Goal: Find specific page/section: Find specific page/section

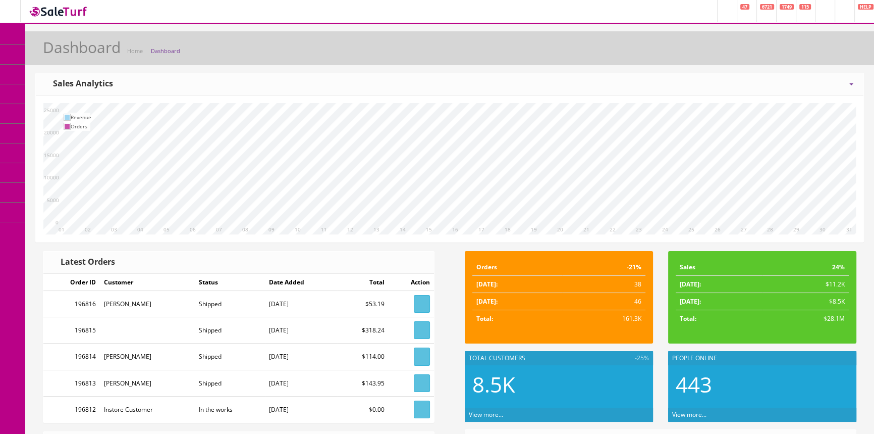
click at [69, 54] on span "Products" at bounding box center [72, 54] width 25 height 9
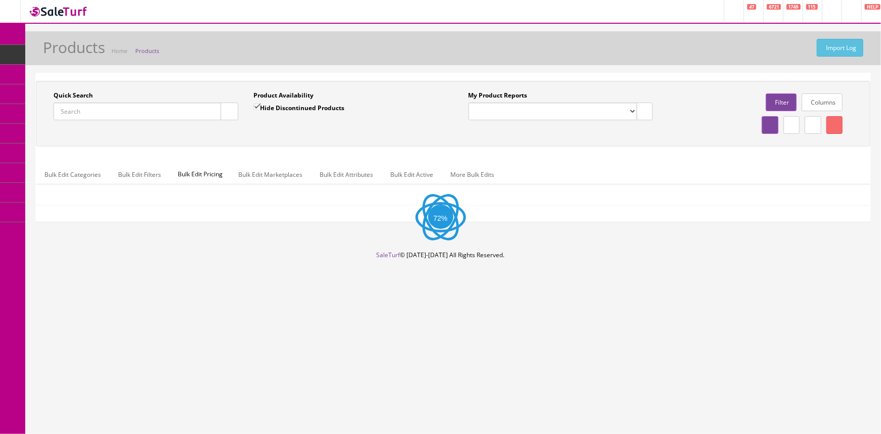
click at [111, 115] on input "Quick Search" at bounding box center [137, 111] width 168 height 18
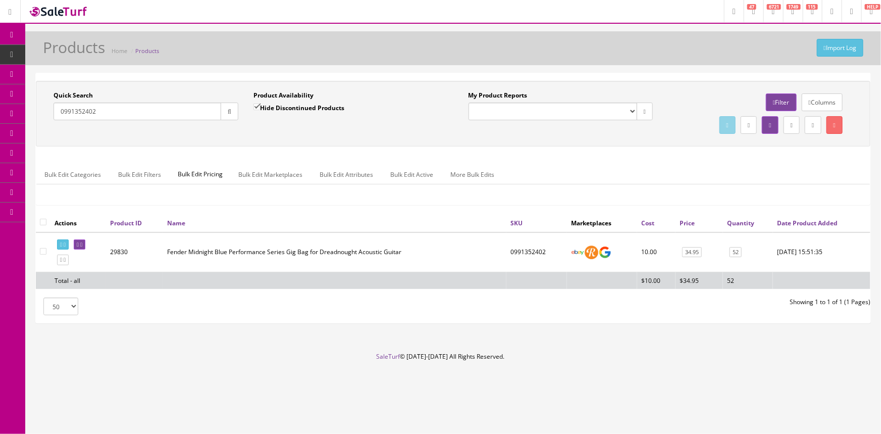
type input "0991352402"
click at [41, 93] on link "POS Console" at bounding box center [78, 94] width 106 height 20
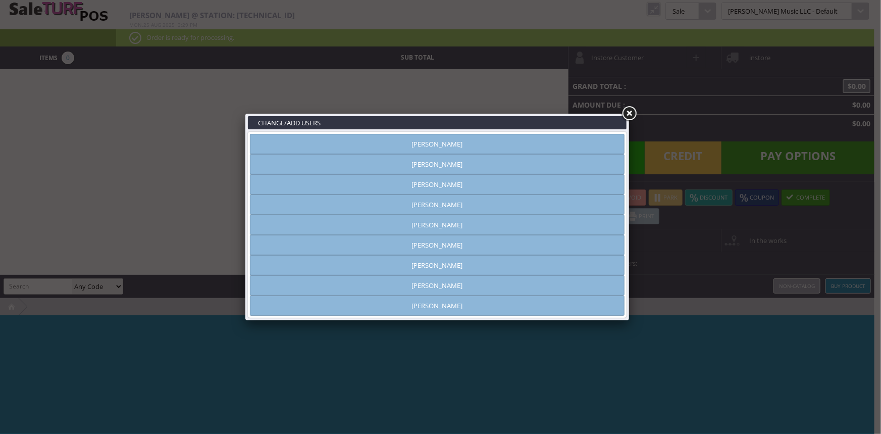
type input "[PERSON_NAME]"
click at [630, 113] on link at bounding box center [629, 113] width 18 height 18
